Goal: Information Seeking & Learning: Learn about a topic

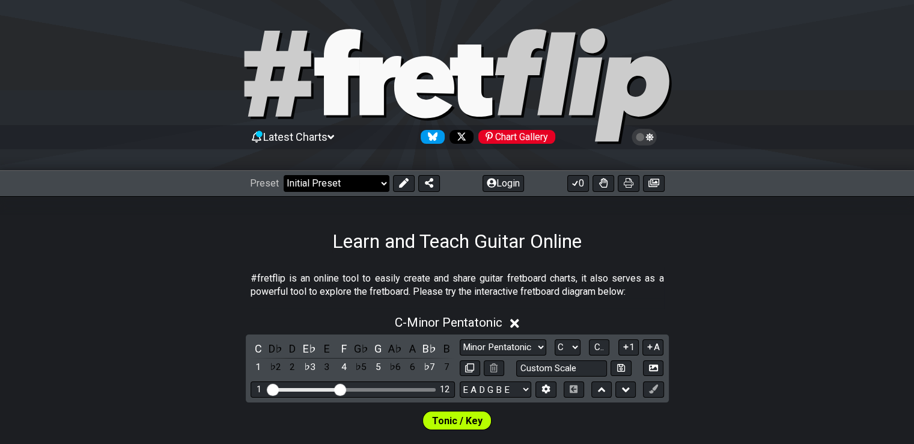
click at [361, 182] on select "Welcome to #fretflip! Initial Preset Custom Preset Minor Pentatonic Major Penta…" at bounding box center [337, 183] width 106 height 17
click at [284, 175] on select "Welcome to #fretflip! Initial Preset Custom Preset Minor Pentatonic Major Penta…" at bounding box center [337, 183] width 106 height 17
select select "/minor-pentatonic"
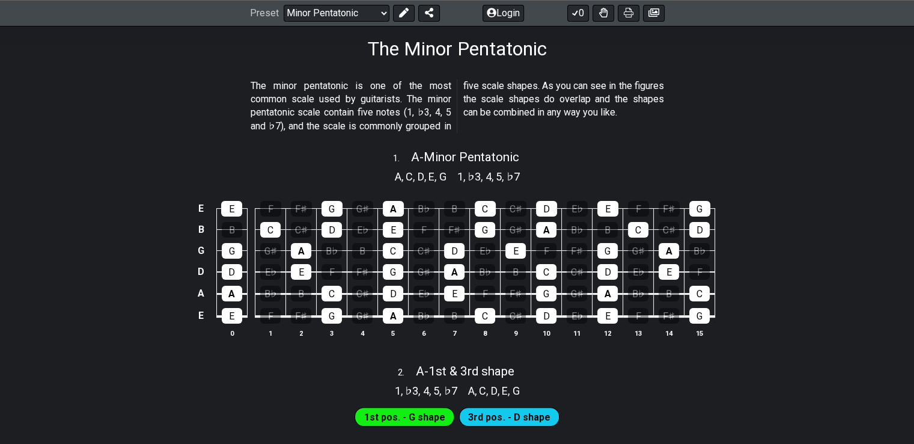
scroll to position [195, 0]
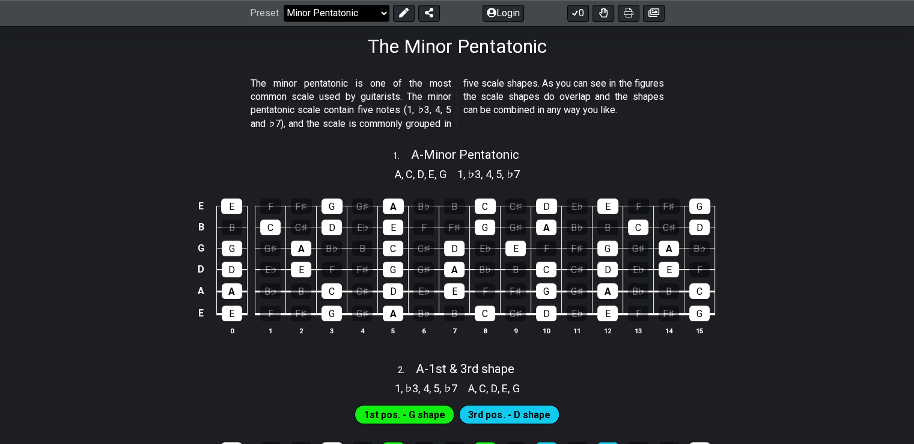
click at [354, 14] on select "Welcome to #fretflip! Initial Preset Custom Preset Minor Pentatonic Major Penta…" at bounding box center [337, 13] width 106 height 17
click at [649, 97] on p "The minor pentatonic is one of the most common scale used by guitarists. The mi…" at bounding box center [457, 104] width 413 height 54
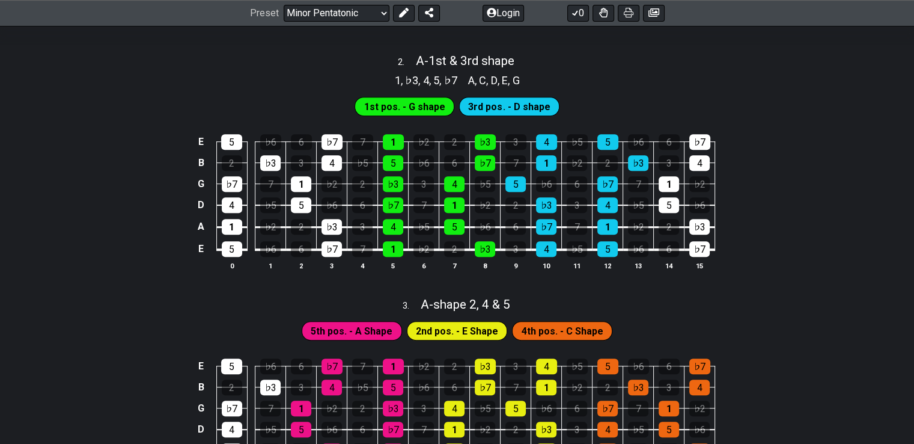
scroll to position [489, 0]
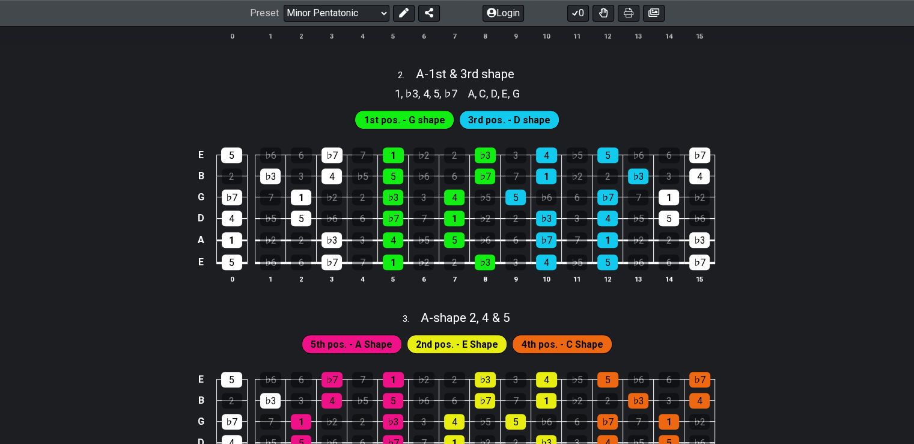
drag, startPoint x: 762, startPoint y: 217, endPoint x: 772, endPoint y: 270, distance: 53.8
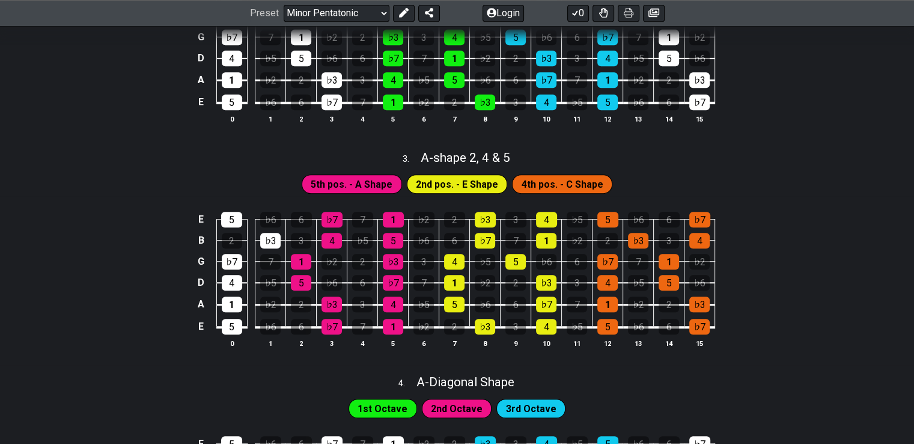
scroll to position [650, 0]
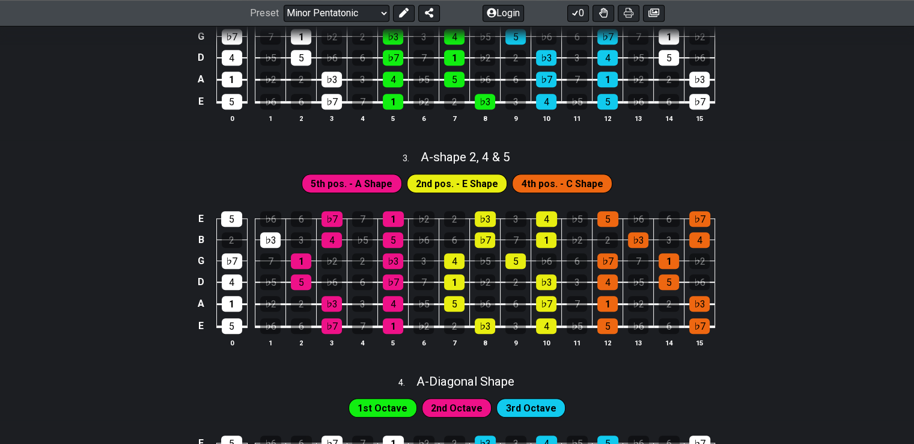
click at [64, 212] on div "E 5 ♭6 6 ♭7 7 1 ♭2 2 ♭3 3 4 ♭5 5 ♭6 6 ♭7 B 2 ♭3 3 4 ♭5 5 ♭6 6 ♭7 7 1 ♭2 2 ♭3 3 …" at bounding box center [457, 279] width 914 height 169
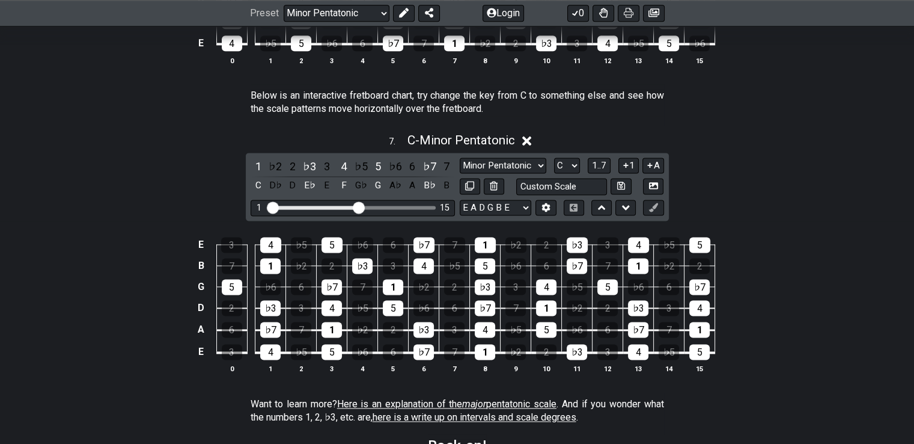
scroll to position [1606, 0]
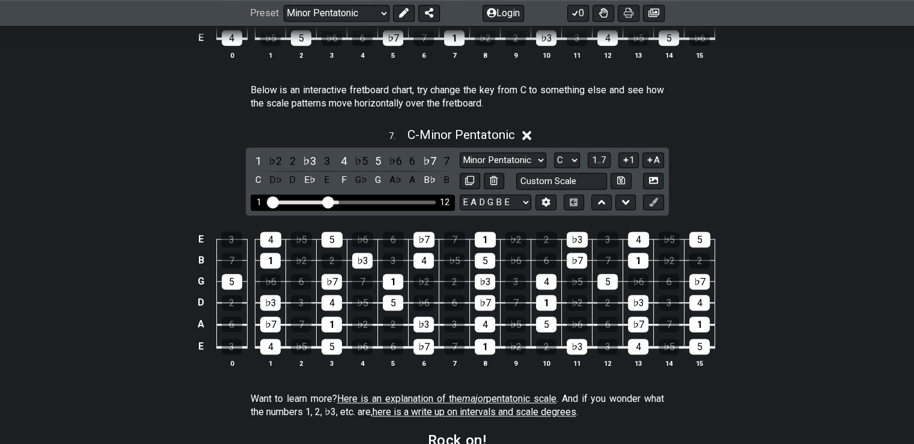
drag, startPoint x: 361, startPoint y: 203, endPoint x: 329, endPoint y: 207, distance: 31.5
click at [329, 201] on input "Visible fret range" at bounding box center [352, 201] width 171 height 0
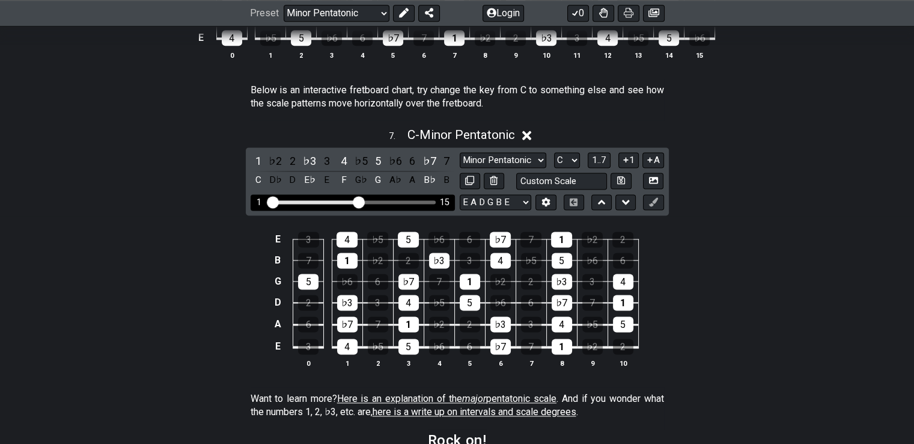
drag, startPoint x: 332, startPoint y: 207, endPoint x: 356, endPoint y: 204, distance: 24.3
click at [356, 201] on input "Visible fret range" at bounding box center [352, 201] width 171 height 0
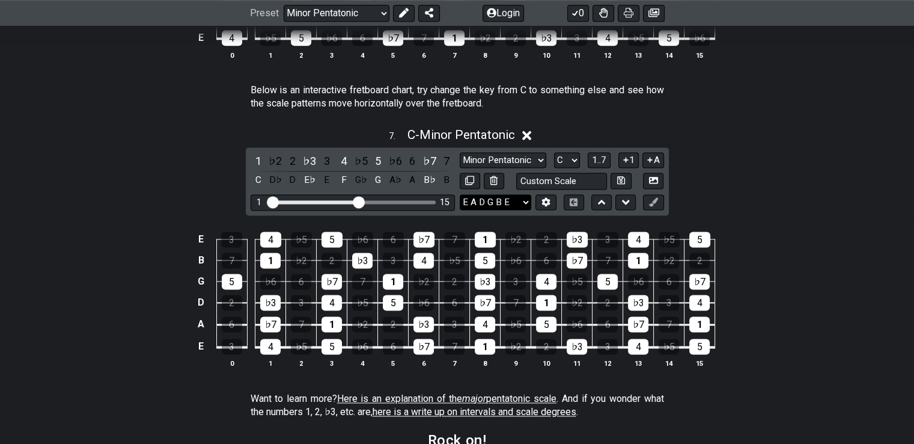
drag, startPoint x: 418, startPoint y: 207, endPoint x: 472, endPoint y: 209, distance: 54.1
click at [462, 209] on div "1 ♭2 2 ♭3 3 4 ♭5 5 ♭6 6 ♭7 7 C D♭ D E♭ E F G♭ G A♭ A B♭ B Minor Pentatonic New …" at bounding box center [457, 181] width 423 height 68
drag, startPoint x: 377, startPoint y: 204, endPoint x: 454, endPoint y: 212, distance: 77.3
click at [471, 210] on div "1 ♭2 2 ♭3 3 4 ♭5 5 ♭6 6 ♭7 7 C D♭ D E♭ E F G♭ G A♭ A B♭ B Minor Pentatonic New …" at bounding box center [457, 181] width 423 height 68
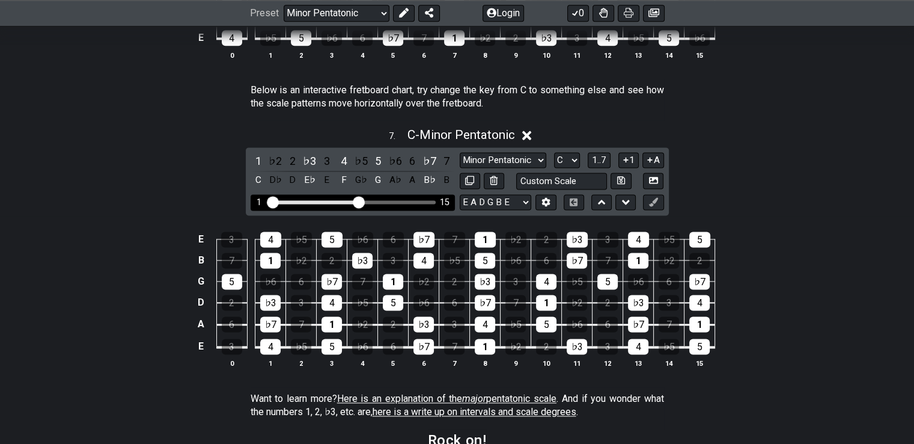
drag, startPoint x: 351, startPoint y: 203, endPoint x: 390, endPoint y: 209, distance: 39.4
click at [437, 209] on div "1 15" at bounding box center [353, 202] width 204 height 16
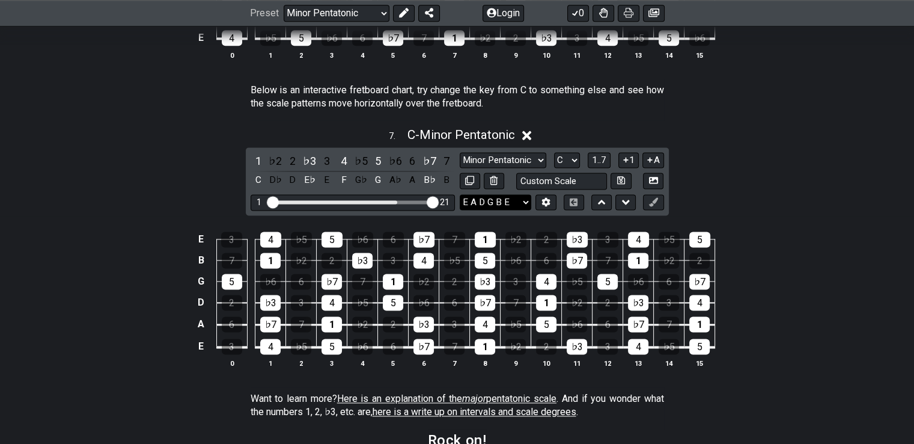
drag, startPoint x: 357, startPoint y: 203, endPoint x: 469, endPoint y: 208, distance: 112.5
click at [438, 201] on input "Visible fret range" at bounding box center [352, 201] width 171 height 0
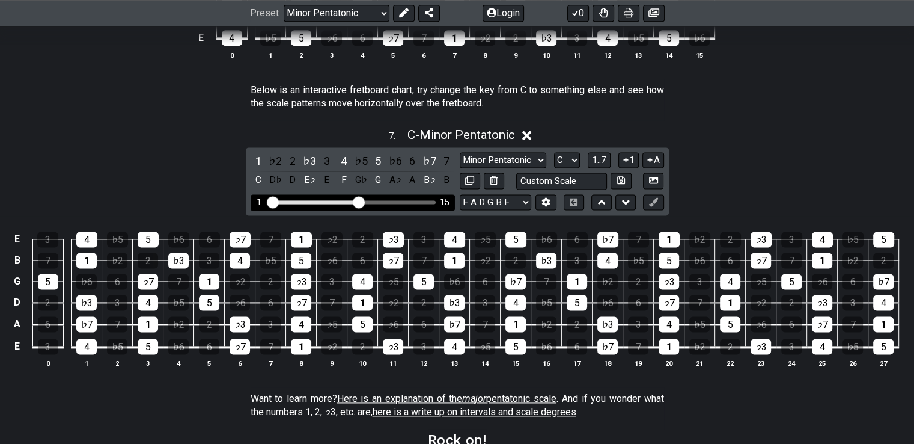
drag, startPoint x: 430, startPoint y: 207, endPoint x: 356, endPoint y: 205, distance: 74.5
click at [356, 201] on input "Visible fret range" at bounding box center [352, 201] width 171 height 0
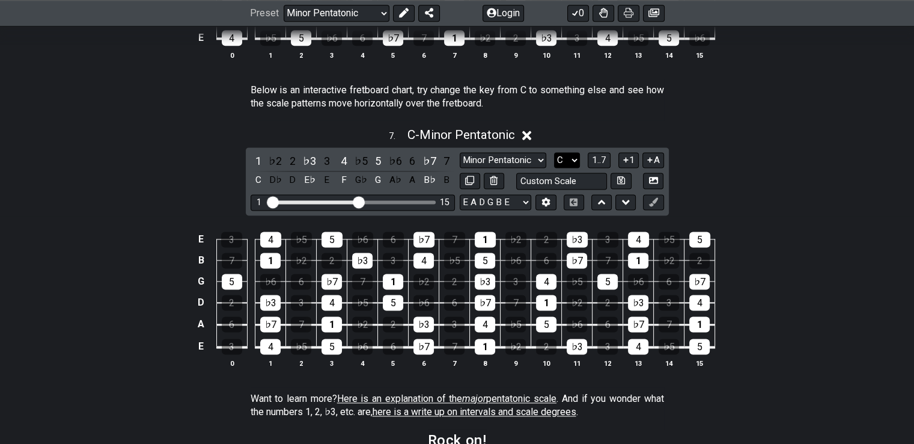
click at [562, 162] on select "A♭ A A♯ B♭ B C C♯ D♭ D D♯ E♭ E F F♯ G♭ G G♯" at bounding box center [567, 160] width 26 height 16
click at [554, 153] on select "A♭ A A♯ B♭ B C C♯ D♭ D D♯ E♭ E F F♯ G♭ G G♯" at bounding box center [567, 160] width 26 height 16
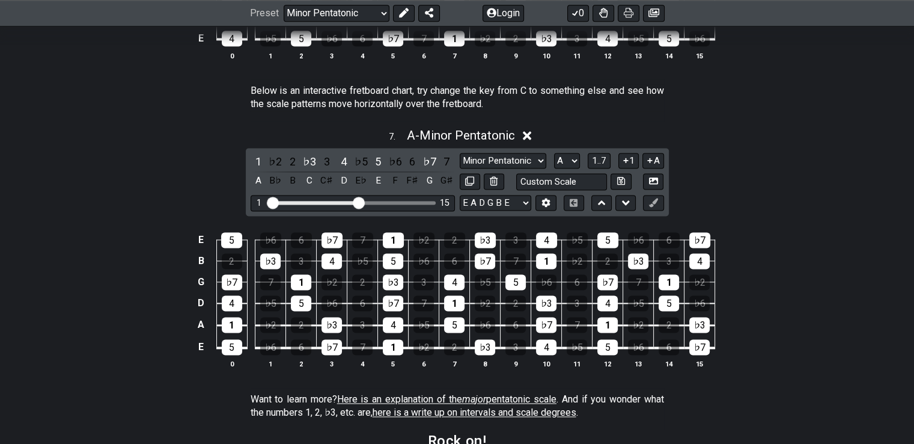
scroll to position [1604, 0]
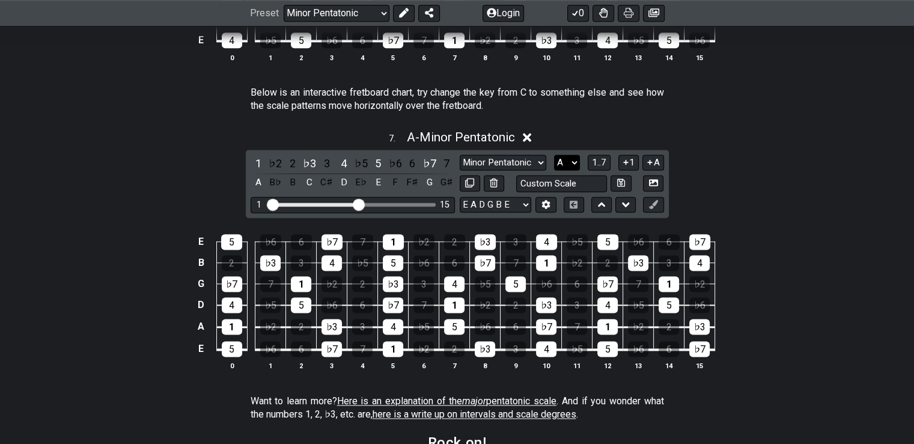
click at [570, 159] on select "A♭ A A♯ B♭ B C C♯ D♭ D D♯ E♭ E F F♯ G♭ G G♯" at bounding box center [567, 162] width 26 height 16
click at [554, 156] on select "A♭ A A♯ B♭ B C C♯ D♭ D D♯ E♭ E F F♯ G♭ G G♯" at bounding box center [567, 162] width 26 height 16
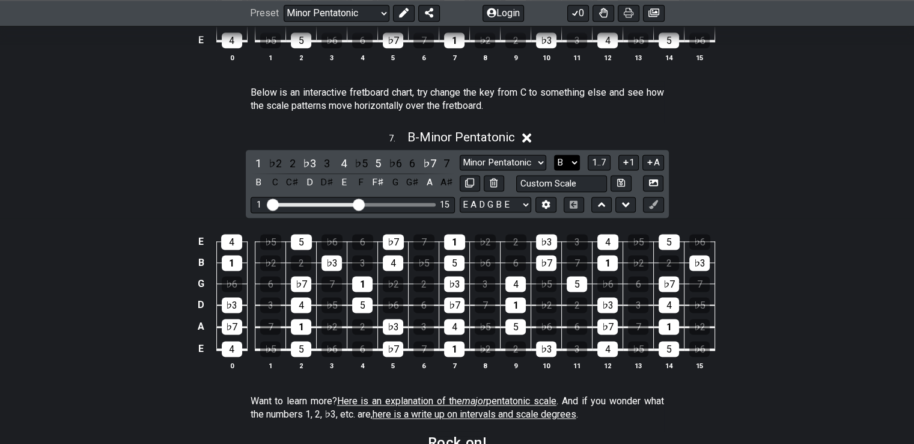
click at [571, 167] on select "A♭ A A♯ B♭ B C C♯ D♭ D D♯ E♭ E F F♯ G♭ G G♯" at bounding box center [567, 162] width 26 height 16
click at [554, 156] on select "A♭ A A♯ B♭ B C C♯ D♭ D D♯ E♭ E F F♯ G♭ G G♯" at bounding box center [567, 162] width 26 height 16
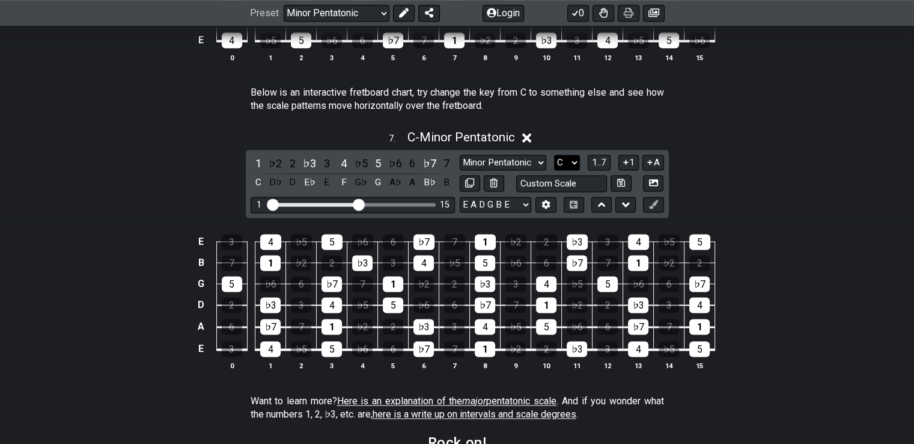
click at [569, 163] on select "A♭ A A♯ B♭ B C C♯ D♭ D D♯ E♭ E F F♯ G♭ G G♯" at bounding box center [567, 162] width 26 height 16
click at [554, 156] on select "A♭ A A♯ B♭ B C C♯ D♭ D D♯ E♭ E F F♯ G♭ G G♯" at bounding box center [567, 162] width 26 height 16
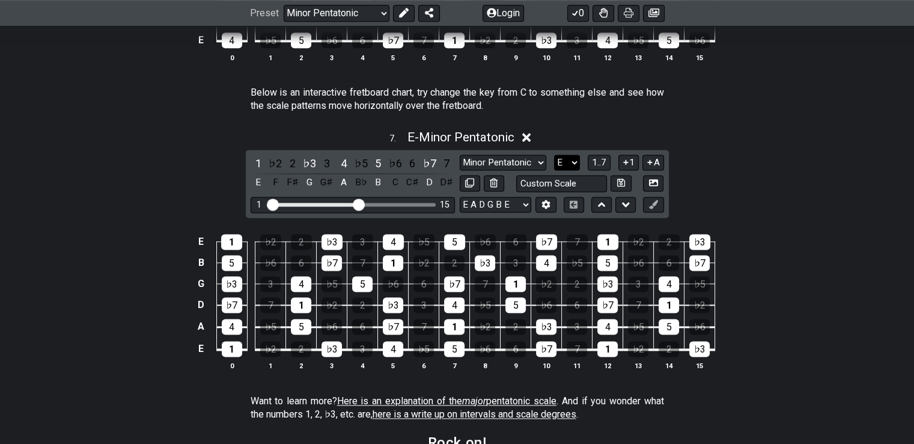
click at [563, 161] on select "A♭ A A♯ B♭ B C C♯ D♭ D D♯ E♭ E F F♯ G♭ G G♯" at bounding box center [567, 162] width 26 height 16
click at [554, 156] on select "A♭ A A♯ B♭ B C C♯ D♭ D D♯ E♭ E F F♯ G♭ G G♯" at bounding box center [567, 162] width 26 height 16
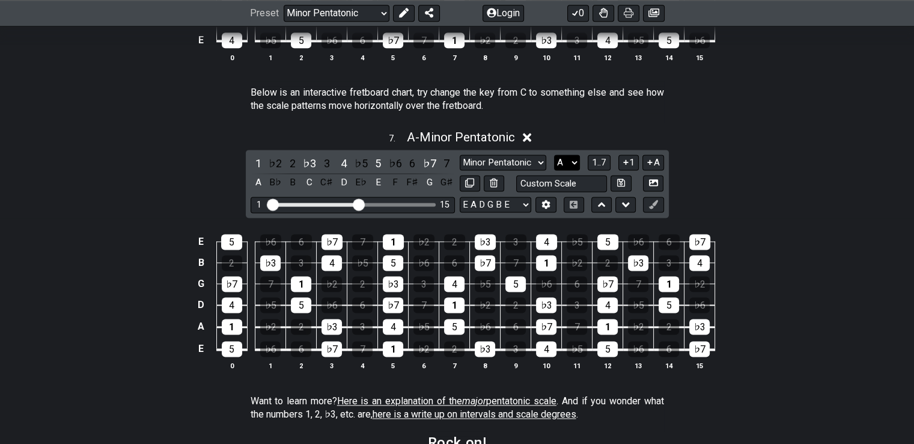
click at [572, 166] on select "A♭ A A♯ B♭ B C C♯ D♭ D D♯ E♭ E F F♯ G♭ G G♯" at bounding box center [567, 162] width 26 height 16
click at [554, 156] on select "A♭ A A♯ B♭ B C C♯ D♭ D D♯ E♭ E F F♯ G♭ G G♯" at bounding box center [567, 162] width 26 height 16
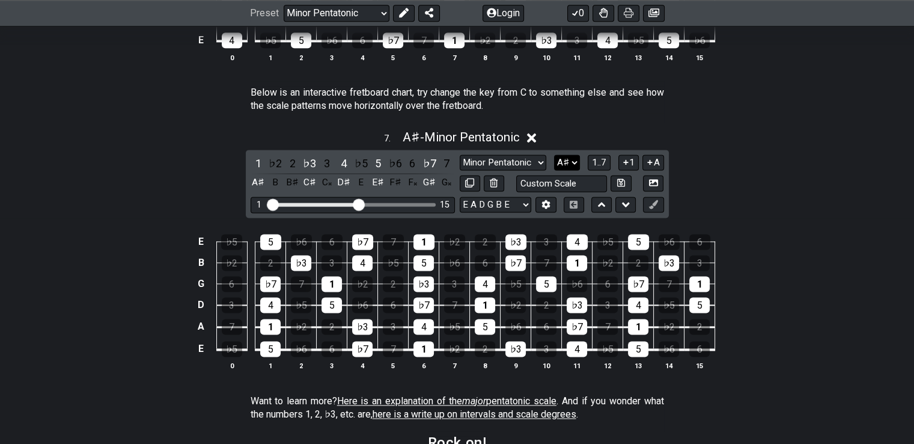
click at [560, 171] on select "A♭ A A♯ B♭ B C C♯ D♭ D D♯ E♭ E F F♯ G♭ G G♯" at bounding box center [567, 162] width 26 height 16
click at [554, 156] on select "A♭ A A♯ B♭ B C C♯ D♭ D D♯ E♭ E F F♯ G♭ G G♯" at bounding box center [567, 162] width 26 height 16
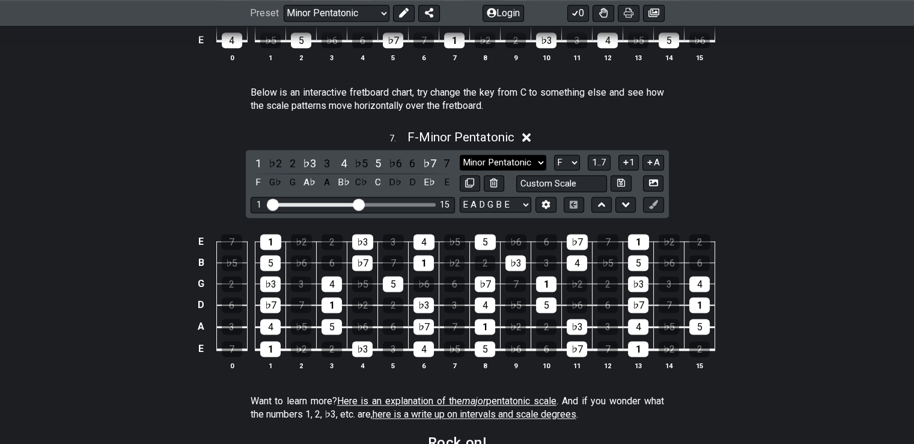
click at [501, 166] on select "Minor Pentatonic New Scale Minor Pentatonic Major Pentatonic Minor Blues Major …" at bounding box center [503, 162] width 87 height 16
click at [502, 165] on select "Minor Pentatonic New Scale Minor Pentatonic Major Pentatonic Minor Blues Major …" at bounding box center [503, 162] width 87 height 16
click at [564, 157] on select "A♭ A A♯ B♭ B C C♯ D♭ D D♯ E♭ E F F♯ G♭ G G♯" at bounding box center [567, 162] width 26 height 16
click at [554, 156] on select "A♭ A A♯ B♭ B C C♯ D♭ D D♯ E♭ E F F♯ G♭ G G♯" at bounding box center [567, 162] width 26 height 16
click at [572, 427] on div "Want to learn more? Here is an explanation of the major pentatonic scale . And …" at bounding box center [457, 409] width 413 height 41
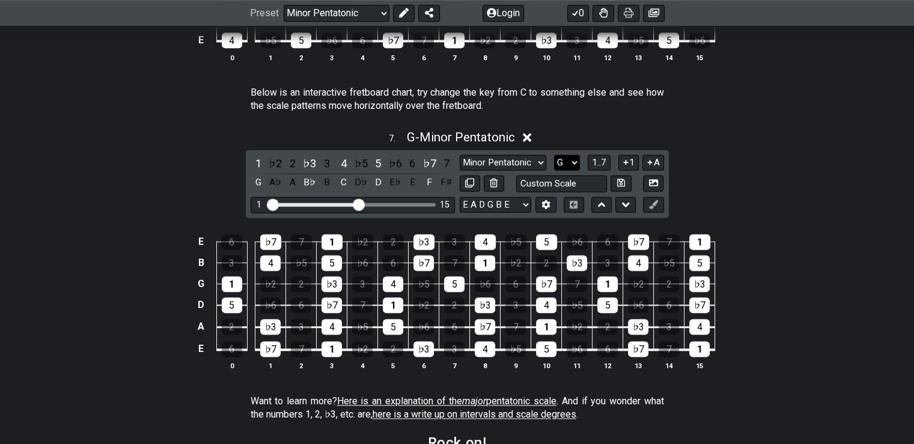
click at [566, 162] on select "A♭ A A♯ B♭ B C C♯ D♭ D D♯ E♭ E F F♯ G♭ G G♯" at bounding box center [567, 162] width 26 height 16
click at [554, 156] on select "A♭ A A♯ B♭ B C C♯ D♭ D D♯ E♭ E F F♯ G♭ G G♯" at bounding box center [567, 162] width 26 height 16
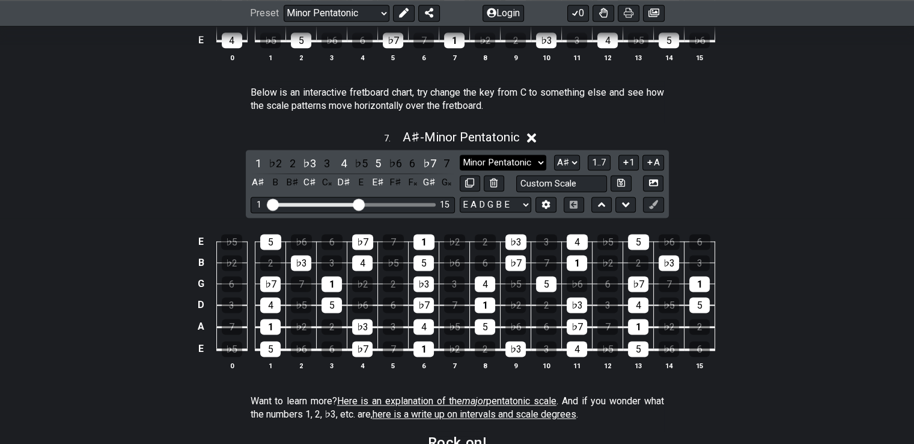
click at [506, 157] on select "Minor Pentatonic New Scale Minor Pentatonic Major Pentatonic Minor Blues Major …" at bounding box center [503, 162] width 87 height 16
click at [505, 159] on select "Minor Pentatonic New Scale Minor Pentatonic Major Pentatonic Minor Blues Major …" at bounding box center [503, 162] width 87 height 16
click at [569, 157] on select "A♭ A A♯ B♭ B C C♯ D♭ D D♯ E♭ E F F♯ G♭ G G♯" at bounding box center [567, 162] width 26 height 16
select select "F"
click at [554, 156] on select "A♭ A A♯ B♭ B C C♯ D♭ D D♯ E♭ E F F♯ G♭ G G♯" at bounding box center [567, 162] width 26 height 16
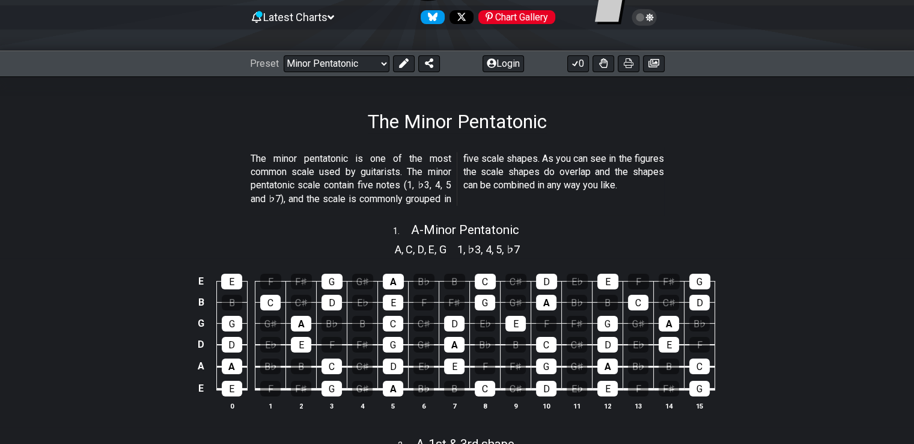
scroll to position [107, 0]
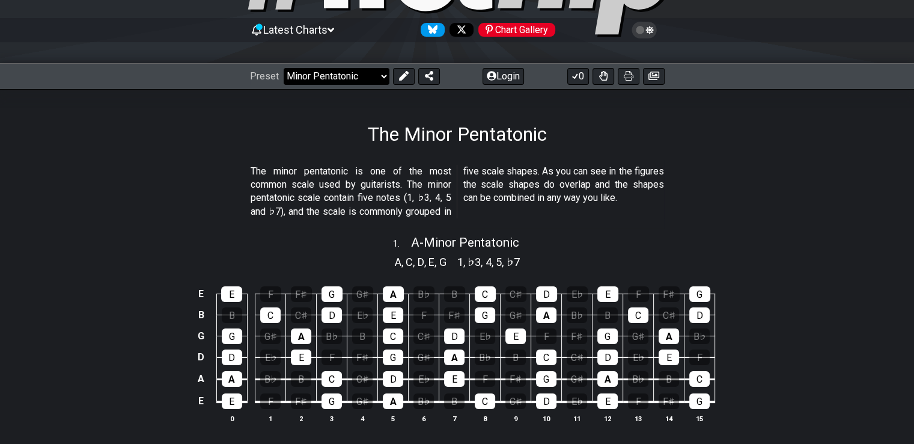
click at [375, 71] on select "Welcome to #fretflip! Initial Preset Custom Preset Minor Pentatonic Major Penta…" at bounding box center [337, 76] width 106 height 17
click at [643, 203] on p "The minor pentatonic is one of the most common scale used by guitarists. The mi…" at bounding box center [457, 192] width 413 height 54
click at [831, 382] on div "E E F F♯ G G♯ A B♭ B C C♯ D E♭ E F F♯ G B B C C♯ D E♭ E F F♯ G G♯ A B♭ B C C♯ D…" at bounding box center [457, 354] width 914 height 169
